Goal: Transaction & Acquisition: Purchase product/service

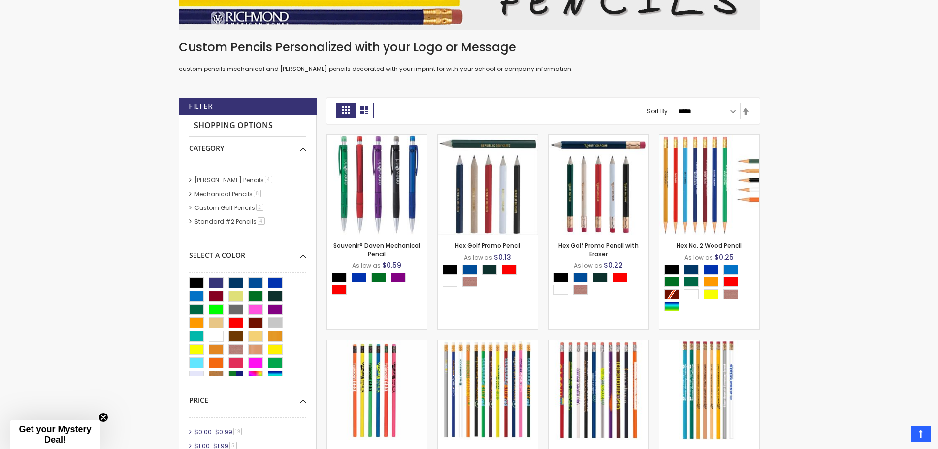
scroll to position [214, 0]
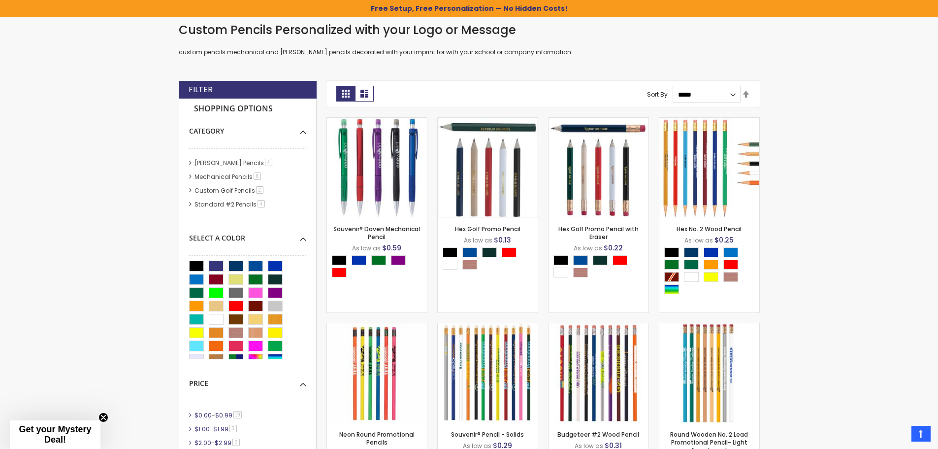
click at [191, 175] on li "Mechanical Pencils 8 item" at bounding box center [247, 176] width 117 height 9
click at [191, 177] on li "Mechanical Pencils 8 item" at bounding box center [247, 176] width 117 height 9
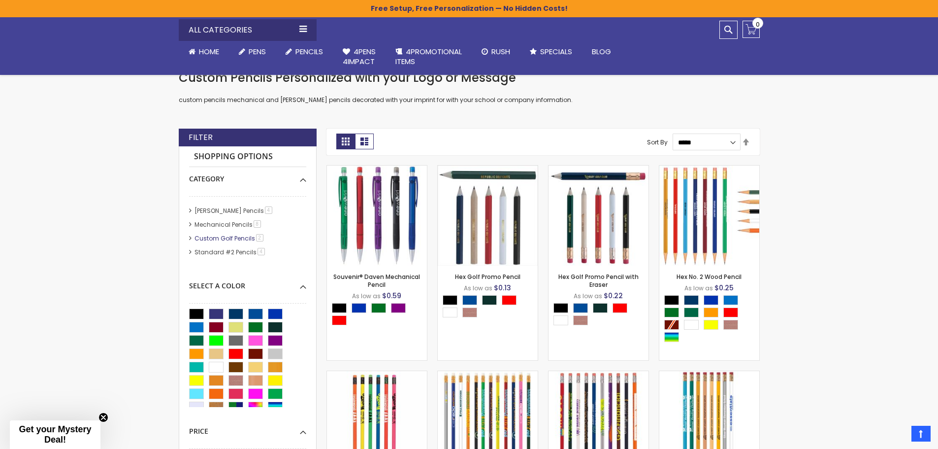
scroll to position [165, 0]
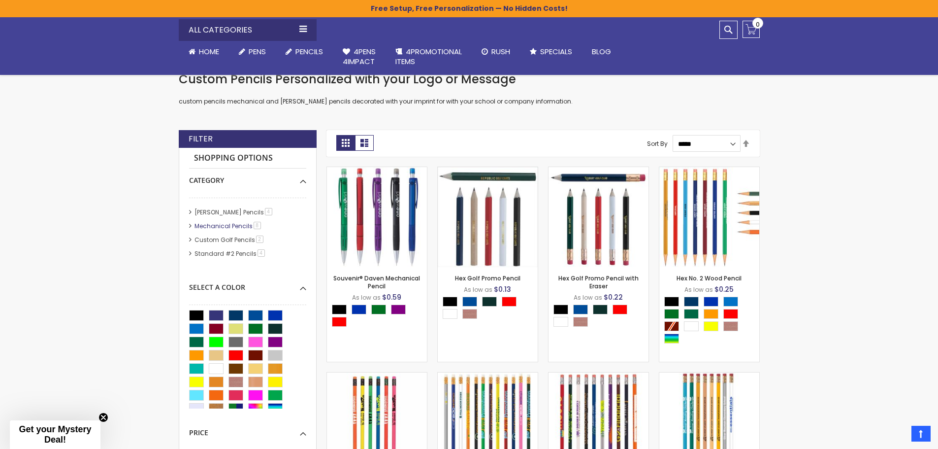
click at [235, 225] on link "Mechanical Pencils 8 item" at bounding box center [228, 226] width 72 height 8
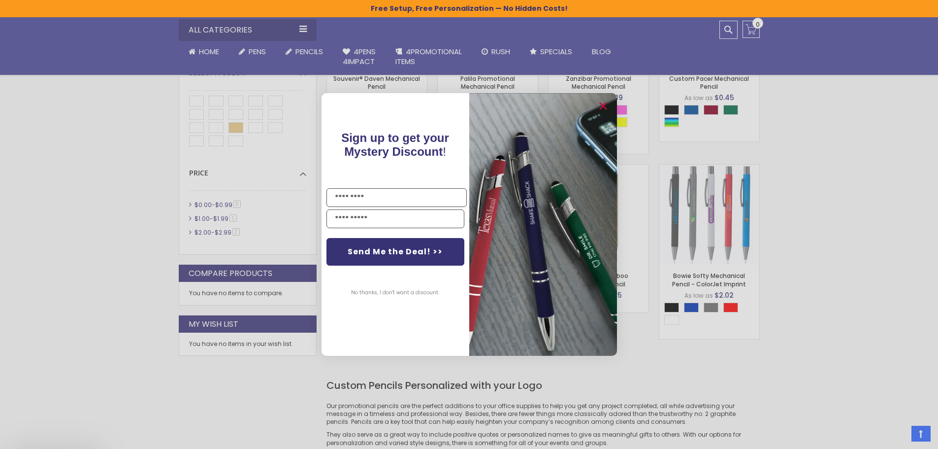
scroll to position [411, 0]
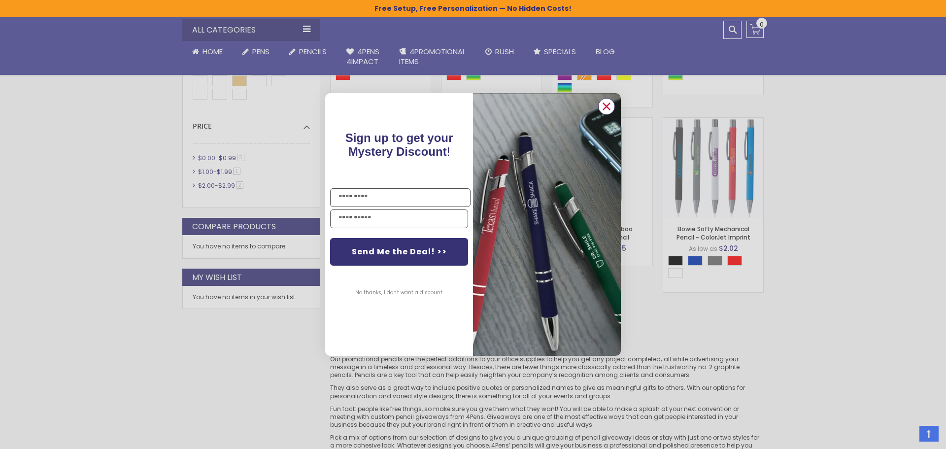
drag, startPoint x: 602, startPoint y: 108, endPoint x: 595, endPoint y: 117, distance: 11.5
click at [602, 108] on circle "Close dialog" at bounding box center [606, 106] width 15 height 15
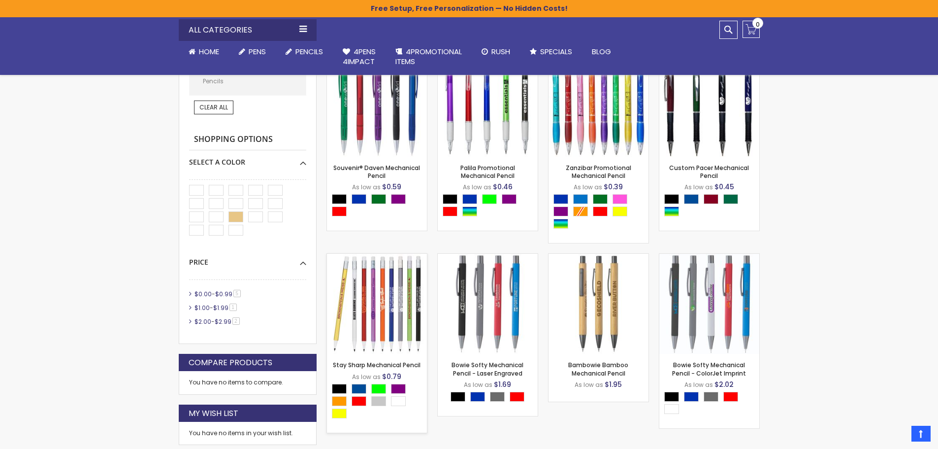
scroll to position [362, 0]
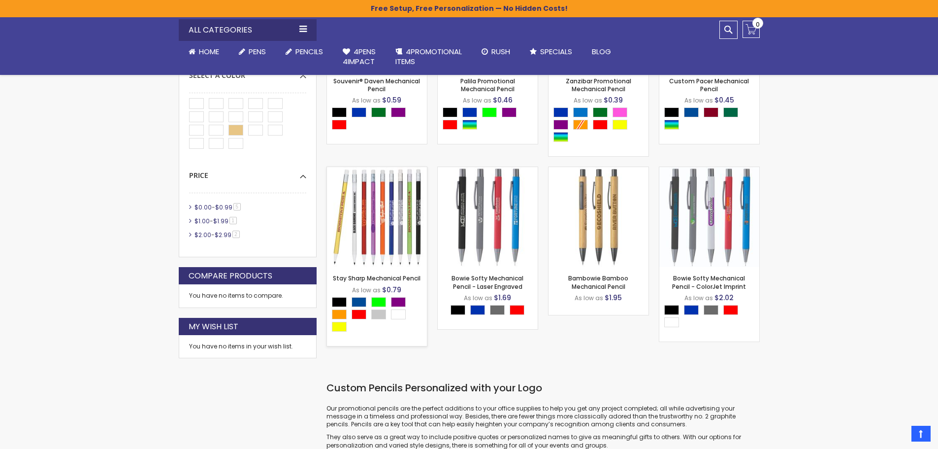
click at [364, 240] on img at bounding box center [377, 217] width 100 height 100
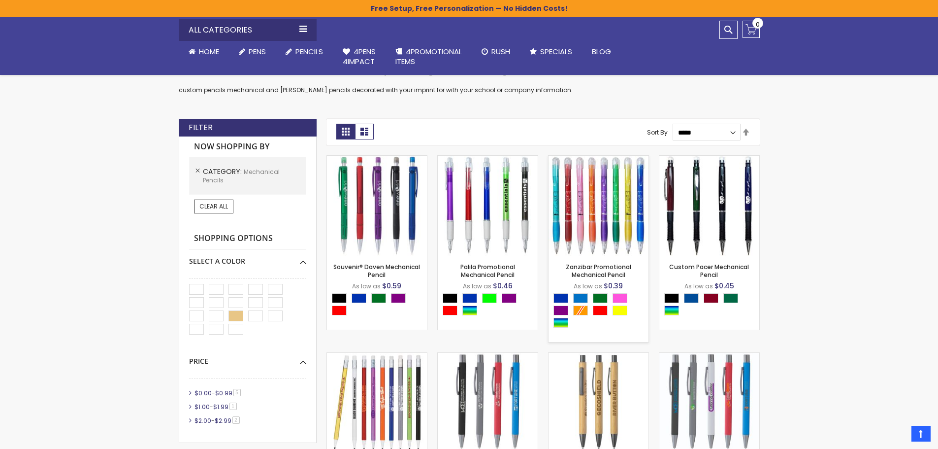
scroll to position [165, 0]
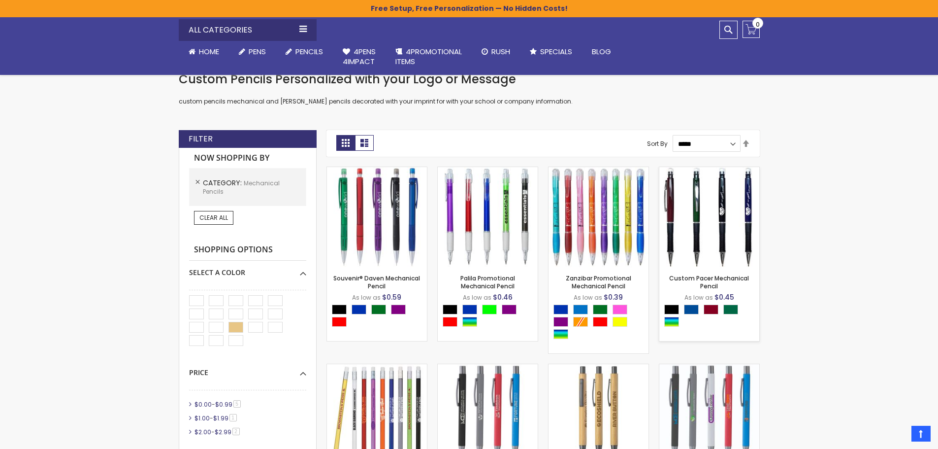
click at [711, 213] on img at bounding box center [709, 217] width 100 height 100
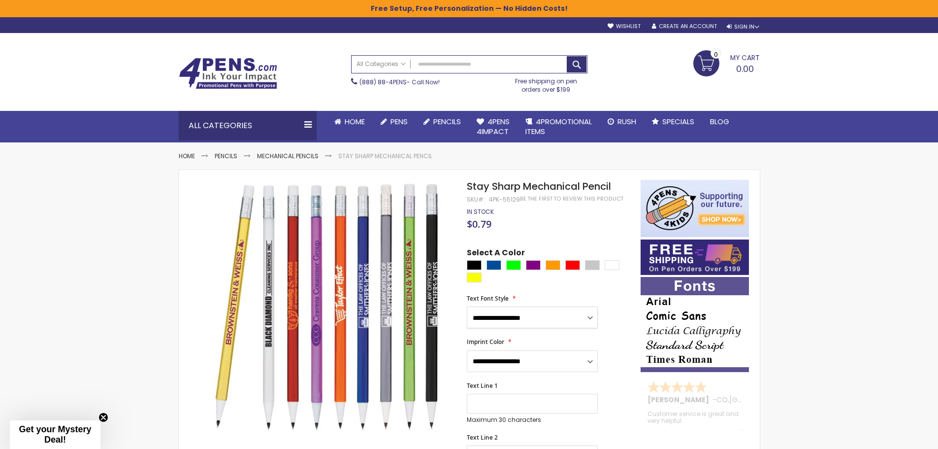
click at [528, 323] on select "**********" at bounding box center [532, 317] width 131 height 22
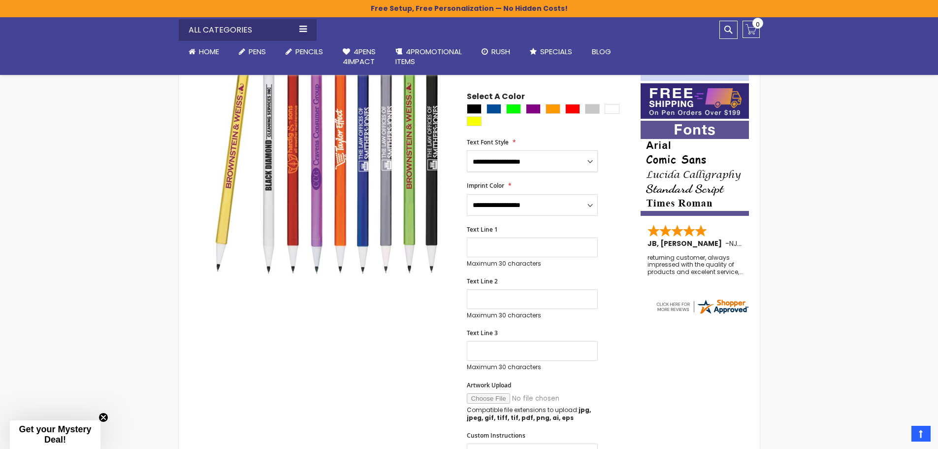
scroll to position [99, 0]
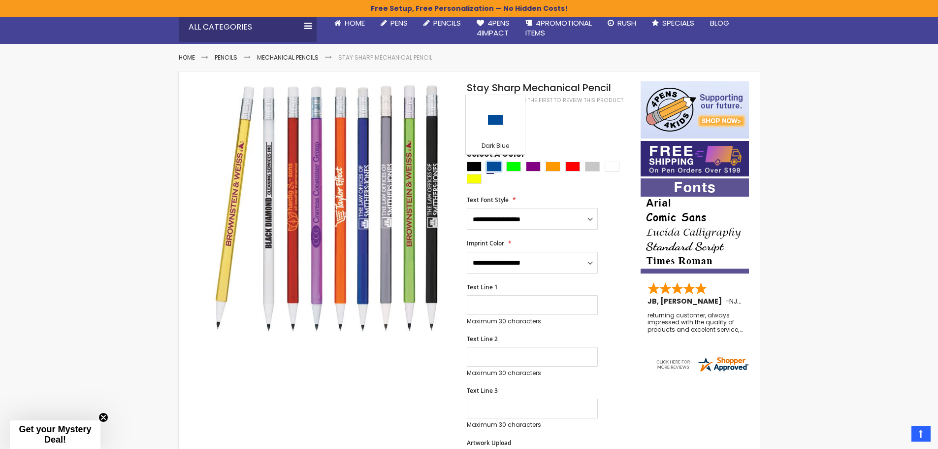
click at [490, 167] on div "Dark Blue" at bounding box center [494, 167] width 15 height 10
type input "****"
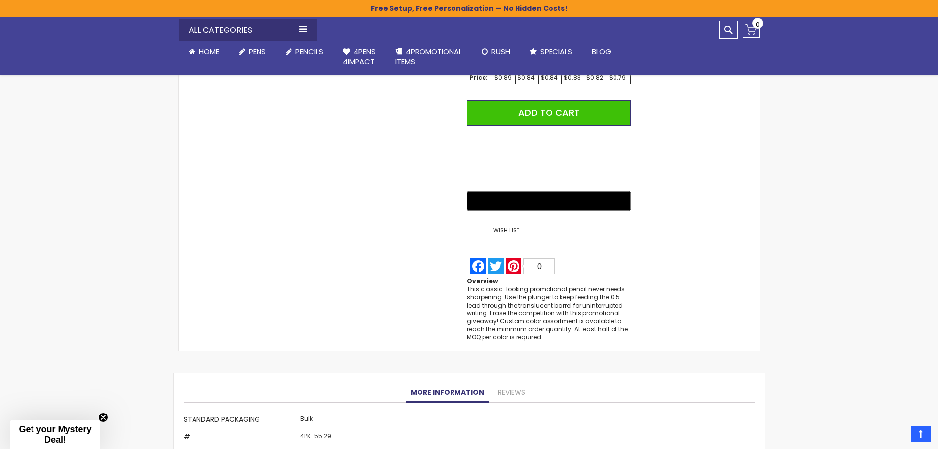
scroll to position [788, 0]
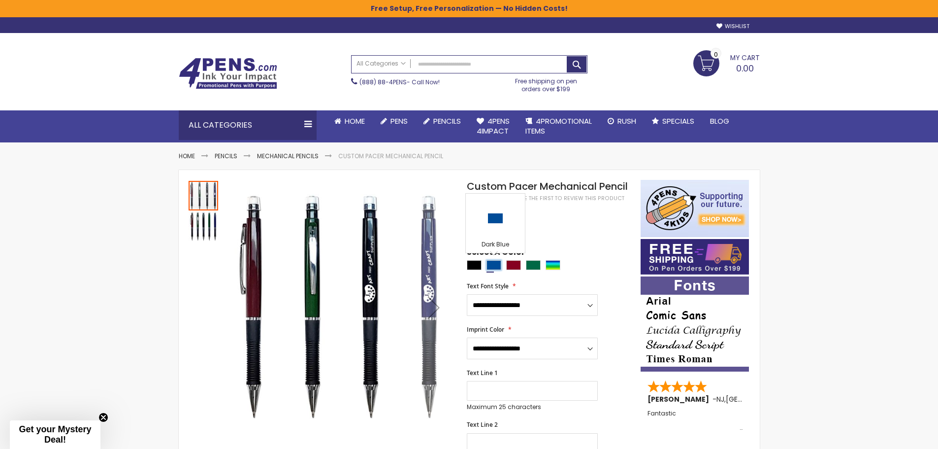
click at [496, 262] on div "Dark Blue" at bounding box center [494, 265] width 15 height 10
type input "****"
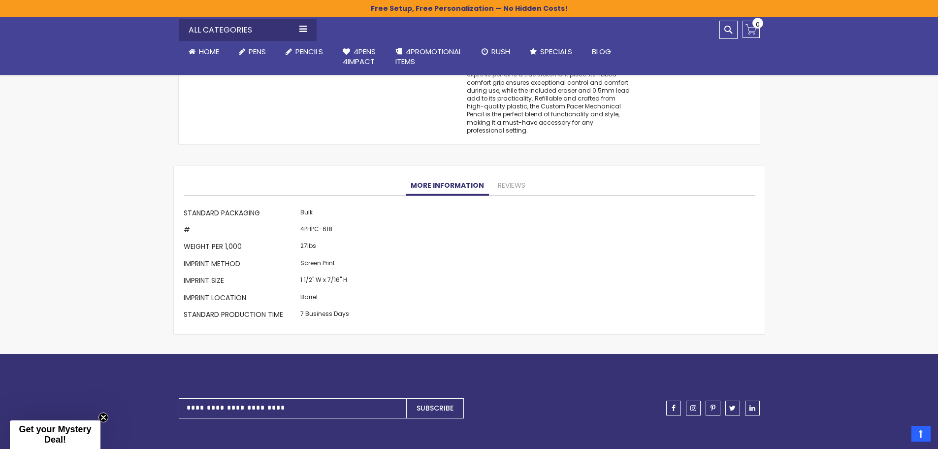
scroll to position [936, 0]
